Goal: Task Accomplishment & Management: Complete application form

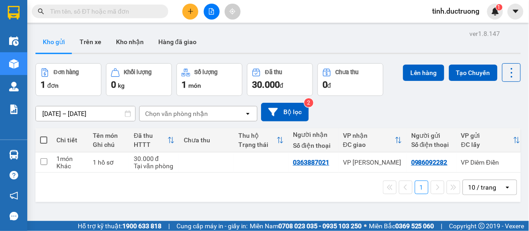
click at [44, 137] on span at bounding box center [43, 139] width 7 height 7
click at [44, 135] on input "checkbox" at bounding box center [44, 135] width 0 height 0
checkbox input "true"
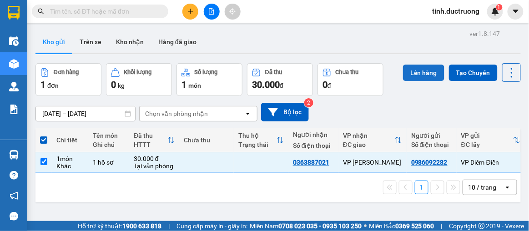
click at [418, 71] on button "Lên hàng" at bounding box center [423, 73] width 41 height 16
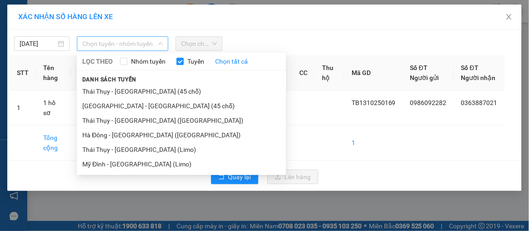
click at [147, 41] on span "Chọn tuyến - nhóm tuyến" at bounding box center [122, 44] width 80 height 14
drag, startPoint x: 121, startPoint y: 95, endPoint x: 174, endPoint y: 73, distance: 57.1
click at [136, 90] on li "Thái Thụy - Hà Nội (45 chỗ)" at bounding box center [181, 91] width 209 height 15
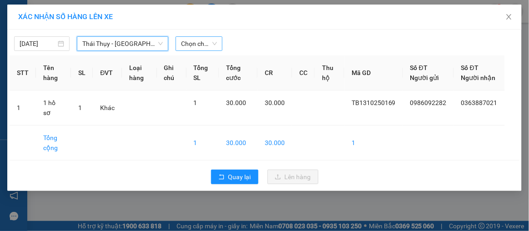
click at [203, 42] on span "Chọn chuyến" at bounding box center [198, 44] width 35 height 14
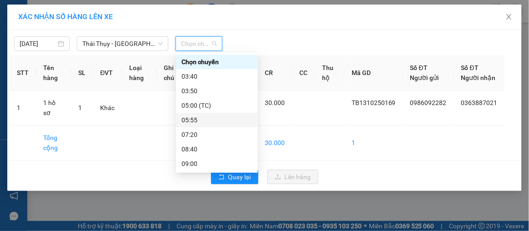
drag, startPoint x: 196, startPoint y: 120, endPoint x: 225, endPoint y: 150, distance: 41.1
click at [204, 130] on div "Chọn chuyến 03:40 03:50 05:00 (TC) 05:55 07:20 08:40 09:00 10:30 12:10 13:40 14…" at bounding box center [217, 171] width 82 height 233
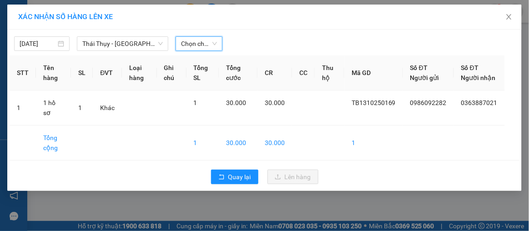
click at [191, 44] on span "Chọn chuyến" at bounding box center [198, 44] width 35 height 14
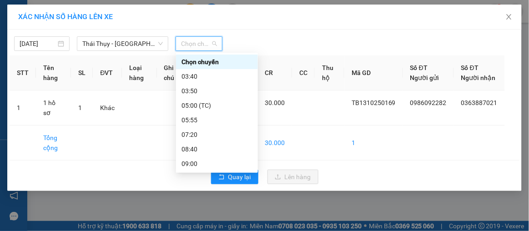
click at [192, 44] on span "Chọn chuyến" at bounding box center [198, 44] width 35 height 14
click at [198, 105] on div "05:00 (TC)" at bounding box center [216, 105] width 71 height 10
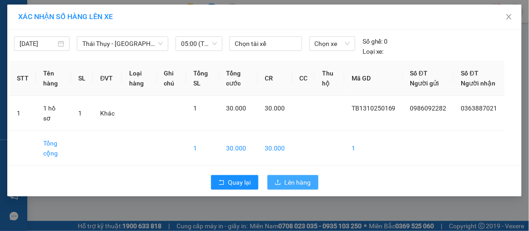
drag, startPoint x: 291, startPoint y: 185, endPoint x: 289, endPoint y: 179, distance: 6.1
click at [293, 182] on span "Lên hàng" at bounding box center [297, 182] width 26 height 10
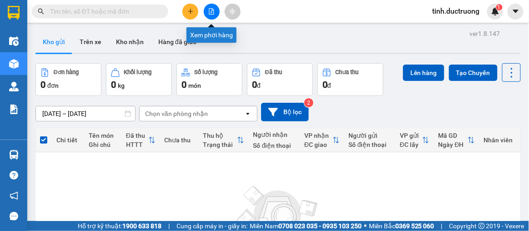
click at [210, 9] on icon "file-add" at bounding box center [211, 11] width 6 height 6
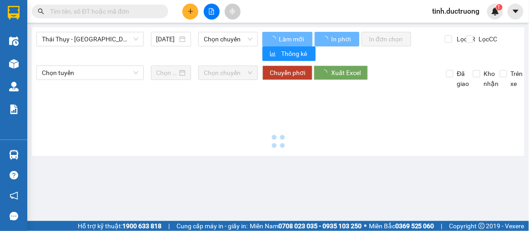
type input "14/10/2025"
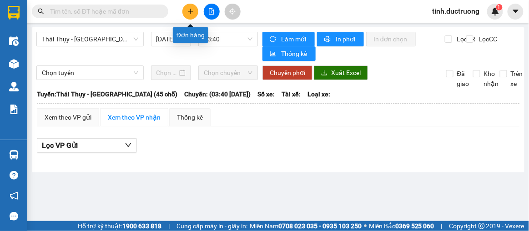
click at [195, 12] on button at bounding box center [190, 12] width 16 height 16
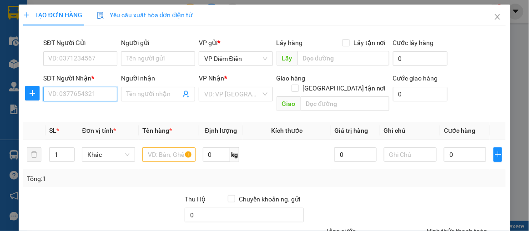
click at [103, 92] on input "SĐT Người Nhận *" at bounding box center [80, 94] width 74 height 15
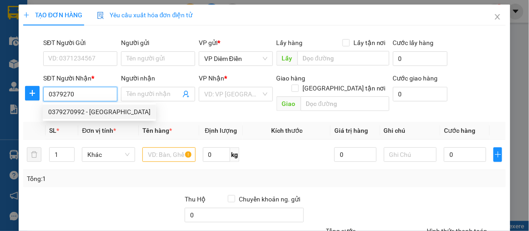
click at [70, 114] on div "0379270992 - hà anh" at bounding box center [99, 112] width 102 height 10
type input "0379270992"
type input "hà anh"
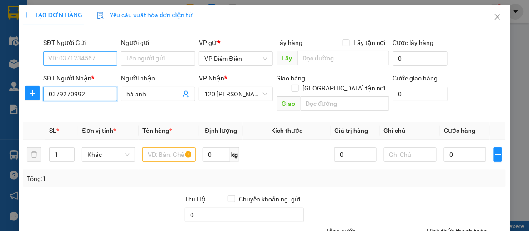
type input "0379270992"
click at [84, 56] on input "SĐT Người Gửi" at bounding box center [80, 58] width 74 height 15
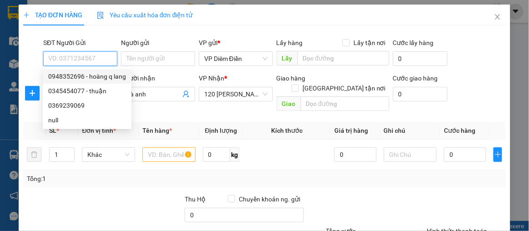
drag, startPoint x: 87, startPoint y: 79, endPoint x: 109, endPoint y: 98, distance: 29.3
click at [93, 84] on div "0948352696 - hoàng q lang 0345454077 - thuận 0369239069 null" at bounding box center [87, 98] width 89 height 58
click at [101, 75] on div "0948352696 - hoàng q lang" at bounding box center [87, 76] width 78 height 10
type input "0948352696"
type input "hoàng q lang"
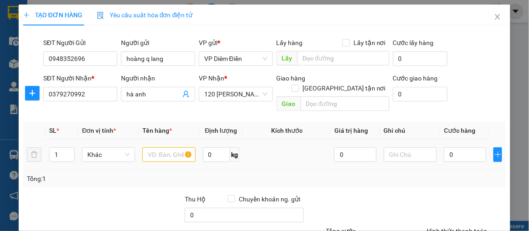
click at [163, 152] on div at bounding box center [168, 154] width 53 height 18
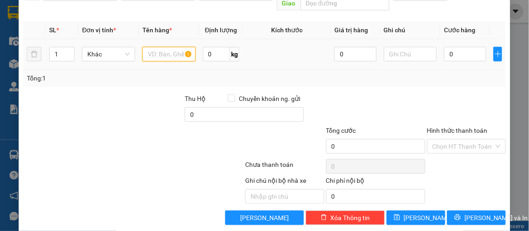
click at [175, 47] on input "text" at bounding box center [168, 54] width 53 height 15
type input "1 xoop"
click at [457, 47] on input "0" at bounding box center [465, 54] width 42 height 15
type input "6"
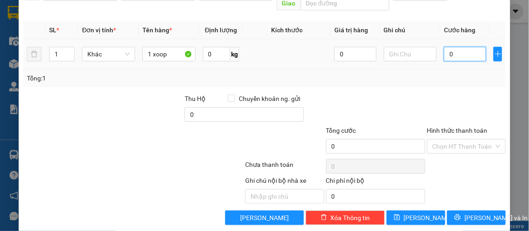
type input "6"
type input "60"
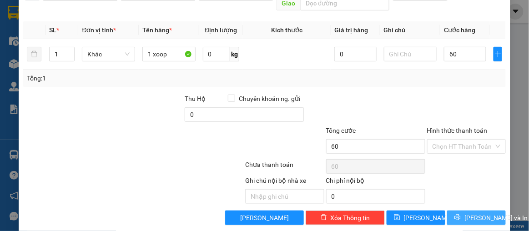
type input "60.000"
click at [465, 213] on span "Lưu và In" at bounding box center [496, 218] width 64 height 10
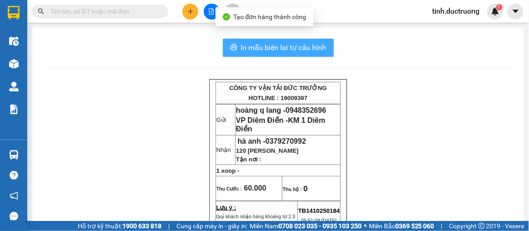
click at [317, 51] on span "In mẫu biên lai tự cấu hình" at bounding box center [283, 47] width 85 height 11
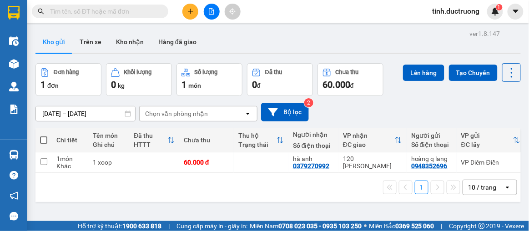
drag, startPoint x: 42, startPoint y: 25, endPoint x: 41, endPoint y: 142, distance: 117.7
click at [41, 142] on span at bounding box center [43, 139] width 7 height 7
click at [44, 135] on input "checkbox" at bounding box center [44, 135] width 0 height 0
checkbox input "true"
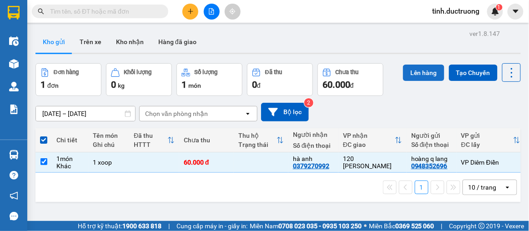
click at [423, 73] on button "Lên hàng" at bounding box center [423, 73] width 41 height 16
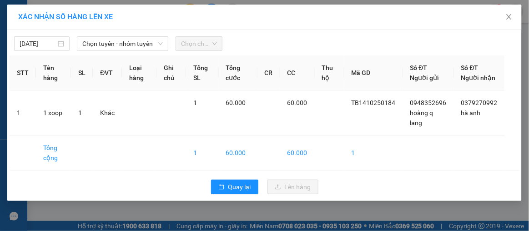
drag, startPoint x: 188, startPoint y: 46, endPoint x: 135, endPoint y: 53, distance: 53.2
click at [188, 46] on span "Chọn chuyến" at bounding box center [198, 44] width 35 height 14
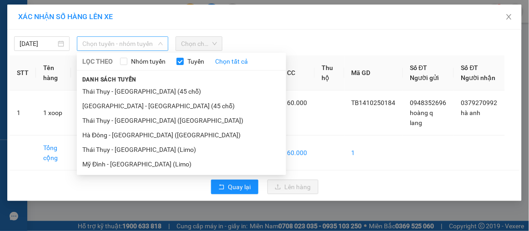
click at [125, 44] on span "Chọn tuyến - nhóm tuyến" at bounding box center [122, 44] width 80 height 14
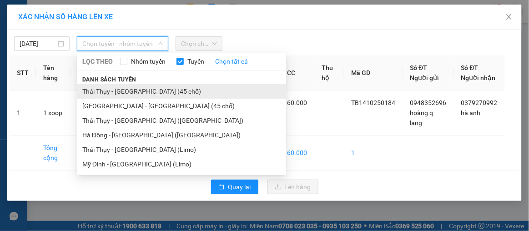
click at [120, 93] on li "Thái Thụy - Hà Nội (45 chỗ)" at bounding box center [181, 91] width 209 height 15
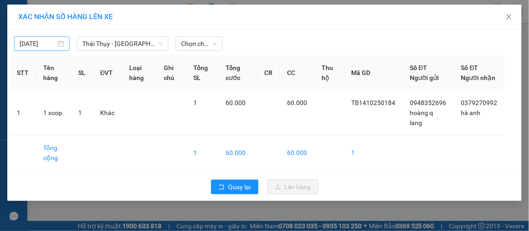
click at [59, 40] on div "13/10/2025" at bounding box center [42, 44] width 45 height 10
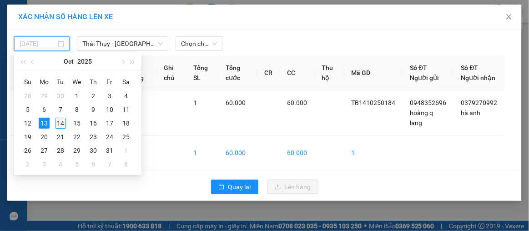
click at [57, 122] on div "14" at bounding box center [60, 123] width 11 height 11
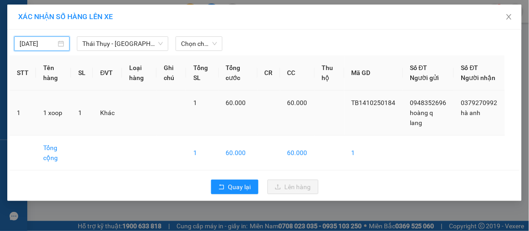
type input "14/10/2025"
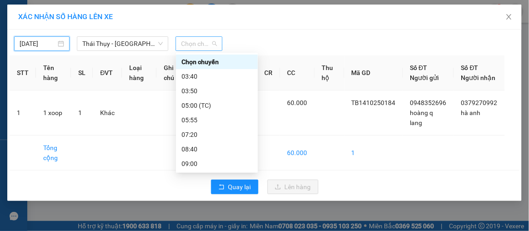
click at [197, 43] on span "Chọn chuyến" at bounding box center [198, 44] width 35 height 14
click at [193, 120] on div "05:55" at bounding box center [216, 120] width 71 height 10
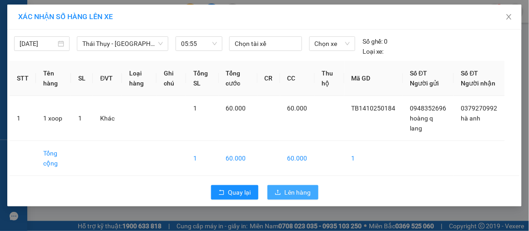
click at [294, 197] on span "Lên hàng" at bounding box center [297, 192] width 26 height 10
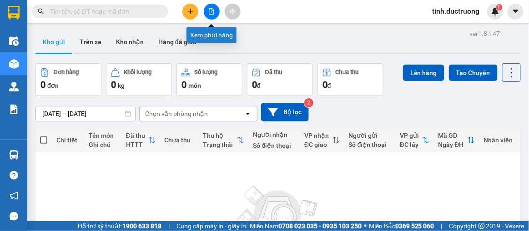
click at [212, 15] on button at bounding box center [212, 12] width 16 height 16
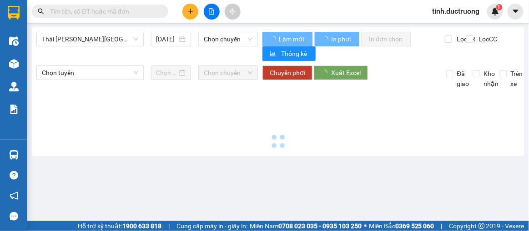
type input "14/10/2025"
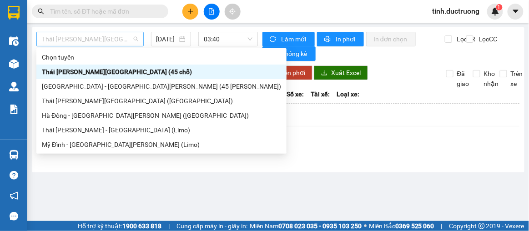
click at [97, 39] on span "Thái Thụy - Hà Nội (45 chỗ)" at bounding box center [90, 39] width 96 height 14
drag, startPoint x: 88, startPoint y: 71, endPoint x: 150, endPoint y: 61, distance: 62.6
click at [88, 71] on div "Thái Thụy - Hà Nội (45 chỗ)" at bounding box center [161, 72] width 239 height 10
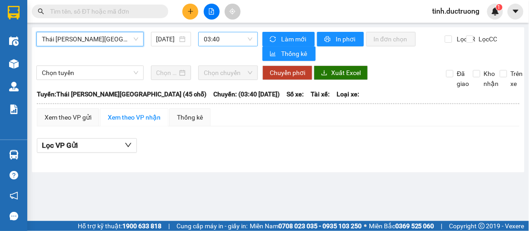
click at [219, 35] on span "03:40" at bounding box center [228, 39] width 49 height 14
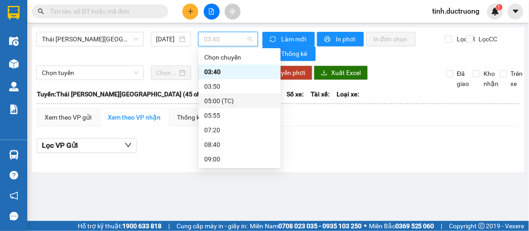
click at [215, 98] on div "05:00 (TC)" at bounding box center [239, 101] width 71 height 10
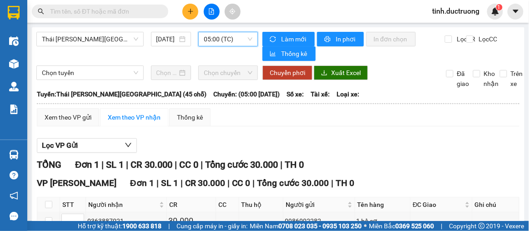
click at [216, 43] on span "05:00 (TC)" at bounding box center [228, 39] width 49 height 14
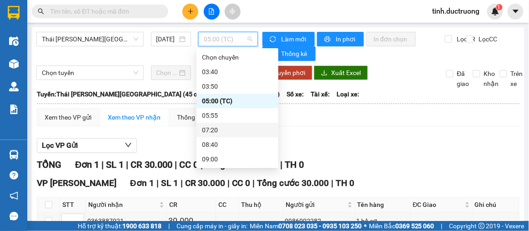
click at [219, 127] on div "07:20" at bounding box center [237, 130] width 71 height 10
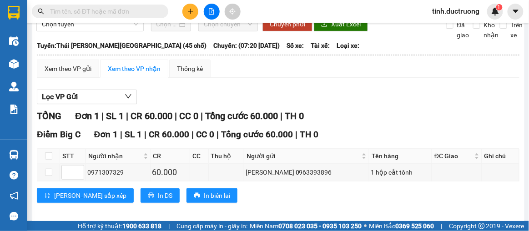
scroll to position [54, 0]
